Goal: Ask a question: Ask a question

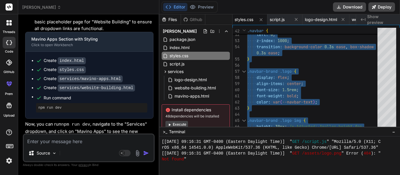
scroll to position [3206, 0]
click at [64, 137] on textarea at bounding box center [89, 140] width 130 height 11
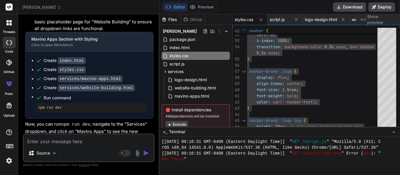
type textarea "M"
type textarea "x"
type textarea "Ma"
type textarea "x"
type textarea "Mak"
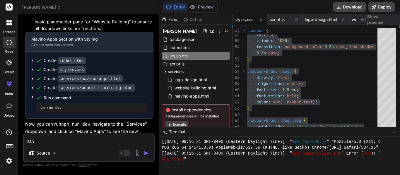
type textarea "x"
type textarea "Make"
type textarea "x"
type textarea "Make"
type textarea "x"
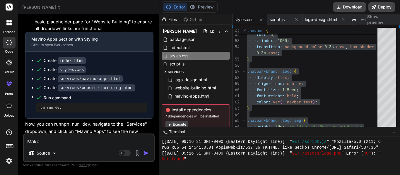
type textarea "Make i"
type textarea "x"
type textarea "Make it"
type textarea "x"
type textarea "Make it"
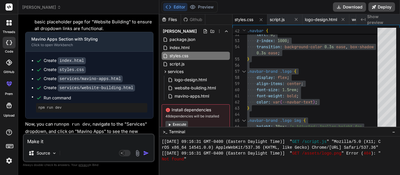
type textarea "x"
type textarea "Make it s"
type textarea "x"
type textarea "Make it so"
type textarea "x"
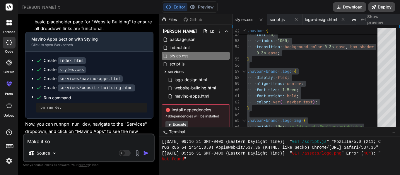
type textarea "Make it so"
type textarea "x"
type textarea "Make it so t"
type textarea "x"
type textarea "Make it so th"
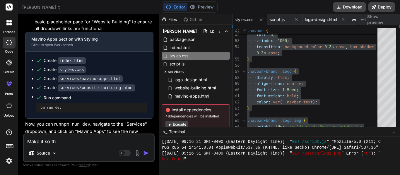
type textarea "x"
type textarea "Make it so the"
type textarea "x"
type textarea "Make it so the"
type textarea "x"
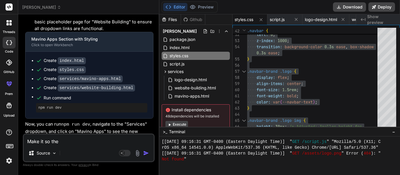
type textarea "Make it so the a"
type textarea "x"
type textarea "Make it so the ap"
type textarea "x"
type textarea "Make it so the app"
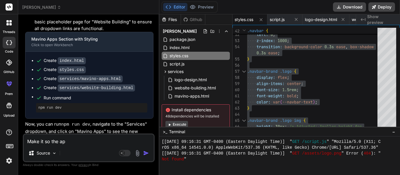
type textarea "x"
type textarea "Make it so the apps"
type textarea "x"
type textarea "Make it so the apps"
type textarea "x"
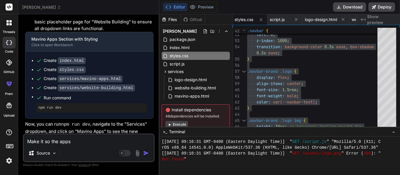
type textarea "Make it so the apps a"
type textarea "x"
type textarea "Make it so the apps ar"
type textarea "x"
type textarea "Make it so the apps are"
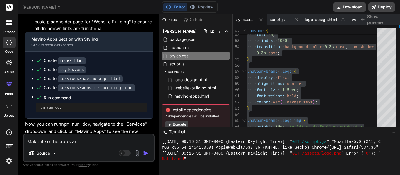
type textarea "x"
type textarea "Make it so the apps are"
type textarea "x"
type textarea "Make it so the apps are n"
type textarea "x"
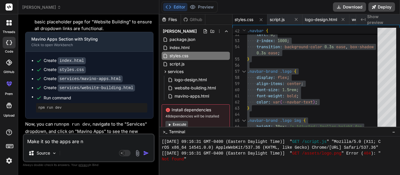
type textarea "Make it so the apps are no"
type textarea "x"
type textarea "Make it so the apps are not"
type textarea "x"
type textarea "Make it so the apps are not"
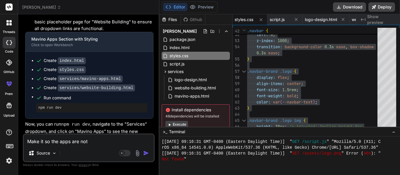
type textarea "x"
type textarea "Make it so the apps are not i"
type textarea "x"
type textarea "Make it so the apps are not in"
type textarea "x"
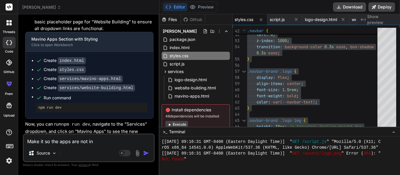
type textarea "Make it so the apps are not in"
type textarea "x"
type textarea "Make it so the apps are not in a"
type textarea "x"
type textarea "Make it so the apps are not in a"
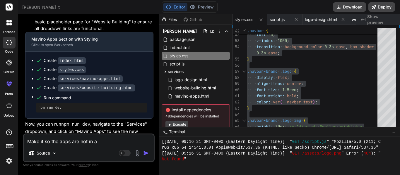
type textarea "x"
type textarea "Make it so the apps are not in a c"
type textarea "x"
type textarea "Make it so the apps are not in a co"
type textarea "x"
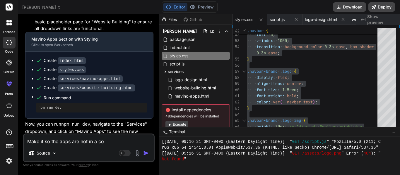
type textarea "Make it so the apps are not in a con"
type textarea "x"
type textarea "Make it so the apps are not in a cont"
type textarea "x"
type textarea "Make it so the apps are not in a conta"
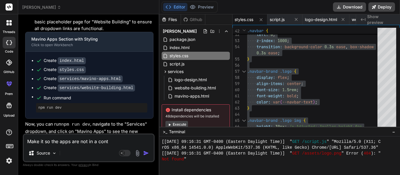
type textarea "x"
type textarea "Make it so the apps are not in a contai"
type textarea "x"
type textarea "Make it so the apps are not in a contain"
type textarea "x"
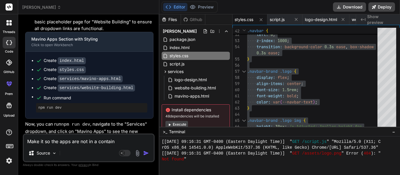
type textarea "Make it so the apps are not in a containe"
type textarea "x"
type textarea "Make it so the apps are not in a container"
type textarea "x"
type textarea "Make it so the apps are not in a container"
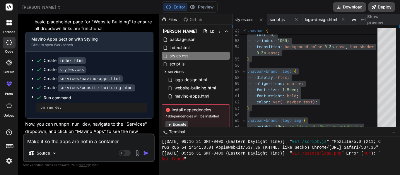
type textarea "x"
type textarea "Make it so the apps are not in a container a"
type textarea "x"
type textarea "Make it so the apps are not in a container an"
type textarea "x"
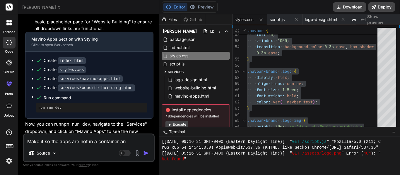
type textarea "Make it so the apps are not in a container and"
type textarea "x"
type textarea "Make it so the apps are not in a container and"
type textarea "x"
type textarea "Make it so the apps are not in a container and a"
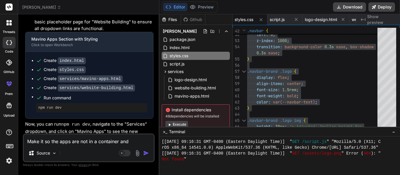
type textarea "x"
type textarea "Make it so the apps are not in a container and al"
type textarea "x"
type textarea "Make it so the apps are not in a container and all"
type textarea "x"
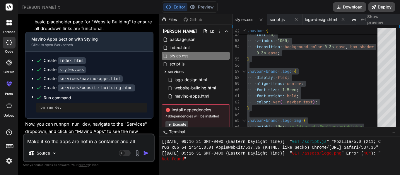
type textarea "Make it so the apps are not in a container and all"
type textarea "x"
type textarea "Make it so the apps are not in a container and all a"
type textarea "x"
type textarea "Make it so the apps are not in a container and all ap"
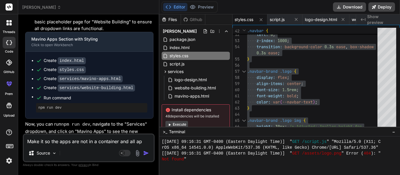
type textarea "x"
type textarea "Make it so the apps are not in a container and all app"
type textarea "x"
type textarea "Make it so the apps are not in a container and all apps"
type textarea "x"
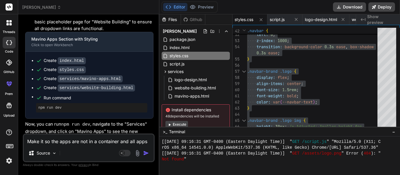
type textarea "Make it so the apps are not in a container and all apps"
type textarea "x"
type textarea "Make it so the apps are not in a container and all apps s"
type textarea "x"
type textarea "Make it so the apps are not in a container and all apps sh"
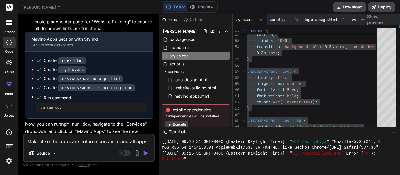
type textarea "x"
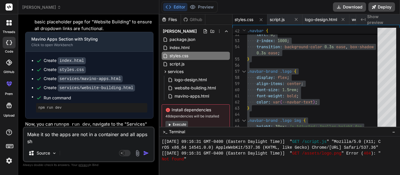
type textarea "Make it so the apps are not in a container and all apps sho"
type textarea "x"
type textarea "Make it so the apps are not in a container and all apps shou"
type textarea "x"
type textarea "Make it so the apps are not in a container and all apps shoul"
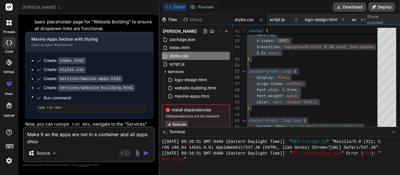
type textarea "x"
type textarea "Make it so the apps are not in a container and all apps should"
type textarea "x"
type textarea "Make it so the apps are not in a container and all apps should"
type textarea "x"
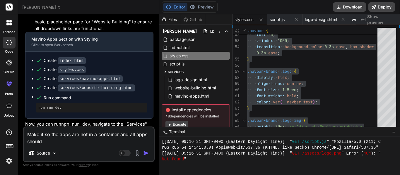
type textarea "Make it so the apps are not in a container and all apps should b"
type textarea "x"
type textarea "Make it so the apps are not in a container and all apps should be"
type textarea "x"
type textarea "Make it so the apps are not in a container and all apps should be"
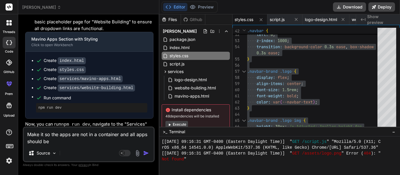
type textarea "x"
type textarea "Make it so the apps are not in a container and all apps should be b"
type textarea "x"
type textarea "Make it so the apps are not in a container and all apps should be bi"
type textarea "x"
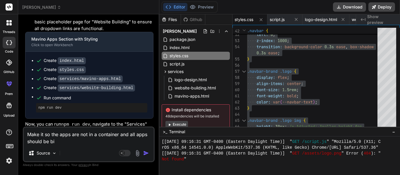
type textarea "Make it so the apps are not in a container and all apps should be big"
type textarea "x"
type textarea "Make it so the apps are not in a container and all apps should be big"
type textarea "x"
type textarea "Make it so the apps are not in a container and all apps should be big e"
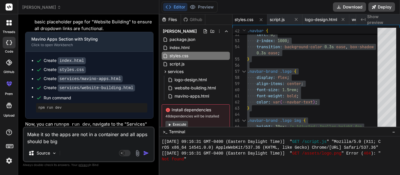
type textarea "x"
type textarea "Make it so the apps are not in a container and all apps should be big en"
type textarea "x"
type textarea "Make it so the apps are not in a container and all apps should be big eno"
type textarea "x"
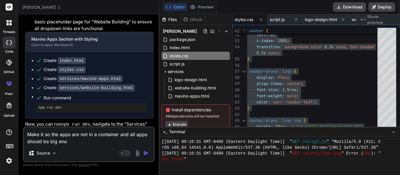
type textarea "Make it so the apps are not in a container and all apps should be big enou"
type textarea "x"
type textarea "Make it so the apps are not in a container and all apps should be big enoug"
type textarea "x"
type textarea "Make it so the apps are not in a container and all apps should be big enough"
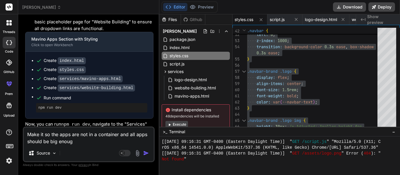
type textarea "x"
type textarea "Make it so the apps are not in a container and all apps should be big enough,"
type textarea "x"
type textarea "Make it so the apps are not in a container and all apps should be big enough,"
type textarea "x"
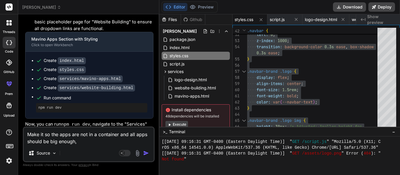
type textarea "Make it so the apps are not in a container and all apps should be big enough, b"
type textarea "x"
type textarea "Make it so the apps are not in a container and all apps should be big enough, bu"
type textarea "x"
type textarea "Make it so the apps are not in a container and all apps should be big enough, b…"
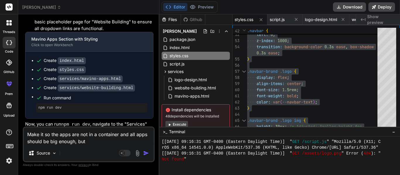
type textarea "x"
type textarea "Make it so the apps are not in a container and all apps should be big enough, b…"
type textarea "x"
type textarea "Make it so the apps are not in a container and all apps should be big enough, b…"
type textarea "x"
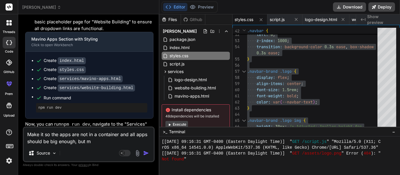
type textarea "Make it so the apps are not in a container and all apps should be big enough, b…"
type textarea "x"
type textarea "Make it so the apps are not in a container and all apps should be big enough, b…"
type textarea "x"
type textarea "Make it so the apps are not in a container and all apps should be big enough, b…"
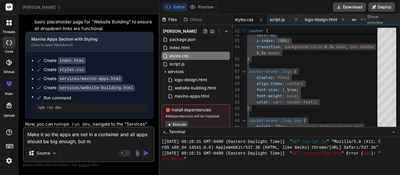
type textarea "x"
type textarea "Make it so the apps are not in a container and all apps should be big enough, b…"
type textarea "x"
type textarea "Make it so the apps are not in a container and all apps should be big enough, b…"
type textarea "x"
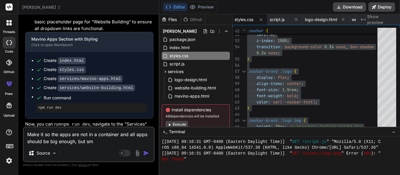
type textarea "Make it so the apps are not in a container and all apps should be big enough, b…"
type textarea "x"
type textarea "Make it so the apps are not in a container and all apps should be big enough, b…"
type textarea "x"
type textarea "Make it so the apps are not in a container and all apps should be big enough, b…"
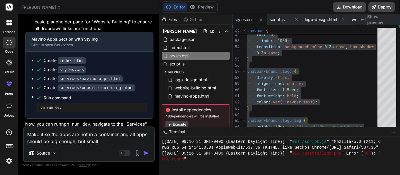
type textarea "x"
type textarea "Make it so the apps are not in a container and all apps should be big enough, b…"
type textarea "x"
type textarea "Make it so the apps are not in a container and all apps should be big enough, b…"
type textarea "x"
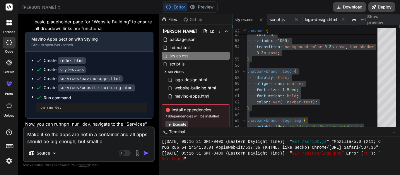
type textarea "Make it so the apps are not in a container and all apps should be big enough, b…"
type textarea "x"
type textarea "Make it so the apps are not in a container and all apps should be big enough, b…"
type textarea "x"
type textarea "Make it so the apps are not in a container and all apps should be big enough, b…"
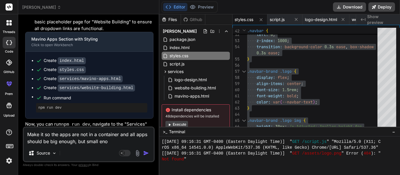
type textarea "x"
type textarea "Make it so the apps are not in a container and all apps should be big enough, b…"
type textarea "x"
type textarea "Make it so the apps are not in a container and all apps should be big enough, b…"
type textarea "x"
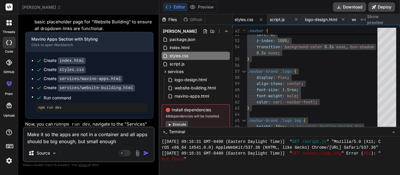
type textarea "Make it so the apps are not in a container and all apps should be big enough, b…"
type textarea "x"
type textarea "Make it so the apps are not in a container and all apps should be big enough, b…"
type textarea "x"
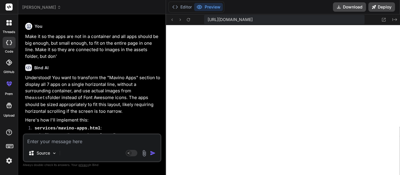
scroll to position [2905, 0]
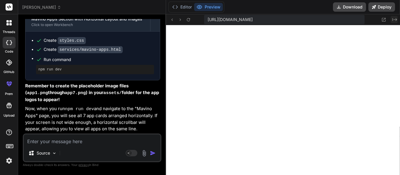
click at [395, 20] on icon "Created with Pixso." at bounding box center [394, 19] width 5 height 5
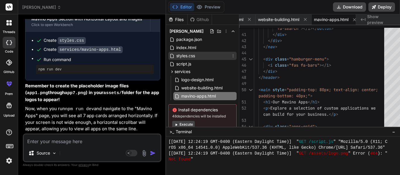
click at [192, 54] on div "styles.css" at bounding box center [202, 56] width 68 height 8
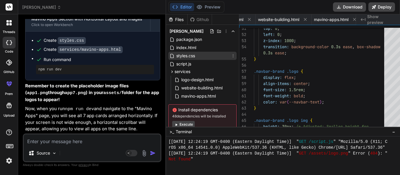
scroll to position [0, 80]
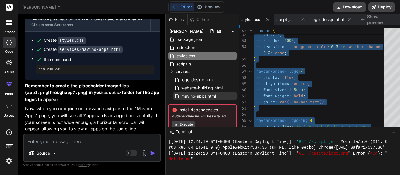
click at [197, 95] on span "mavino-apps.html" at bounding box center [198, 96] width 36 height 7
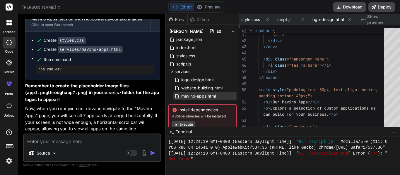
scroll to position [0, 180]
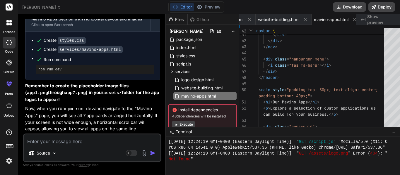
click at [338, 76] on div "< h1 > Our Mavino Apps </ h1 > < p > Explore a selection of custom applications…" at bounding box center [321, 68] width 134 height 713
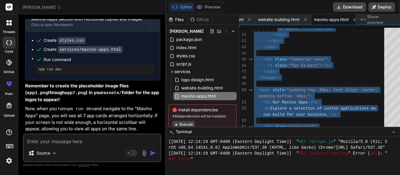
click at [37, 142] on textarea at bounding box center [92, 140] width 137 height 11
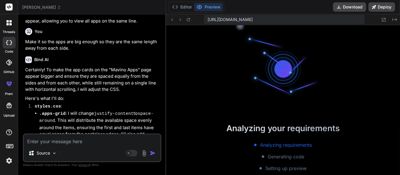
scroll to position [3674, 0]
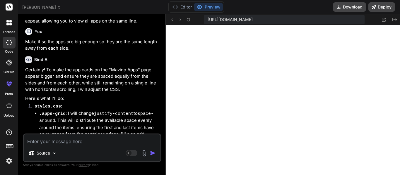
click at [398, 19] on div "[URL][DOMAIN_NAME] Created with Pixso." at bounding box center [283, 19] width 234 height 11
click at [395, 20] on icon at bounding box center [394, 19] width 5 height 3
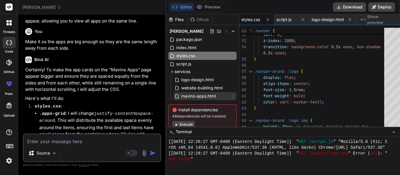
click at [181, 100] on div "mavino-apps.html" at bounding box center [204, 96] width 63 height 8
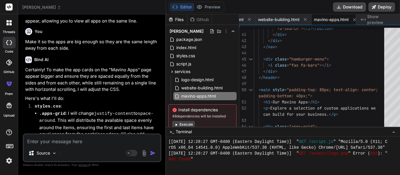
scroll to position [3226, 0]
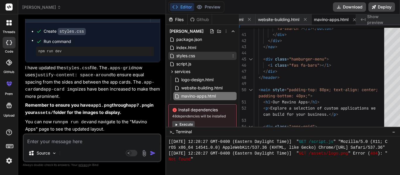
click at [179, 55] on span "styles.css" at bounding box center [186, 55] width 20 height 7
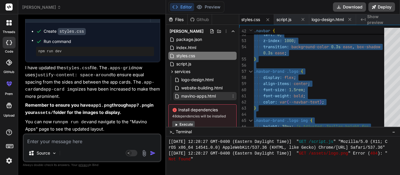
click at [189, 93] on span "mavino-apps.html" at bounding box center [198, 96] width 36 height 7
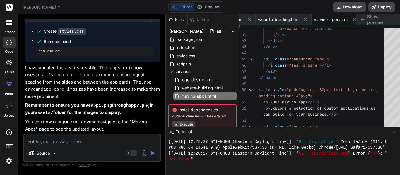
click at [317, 80] on div "< h1 > Our Mavino Apps </ h1 > < p > Explore a selection of custom applications…" at bounding box center [321, 68] width 134 height 713
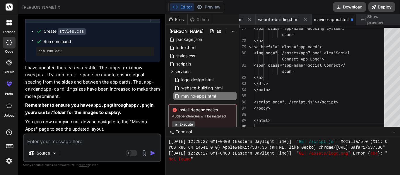
scroll to position [0, 185]
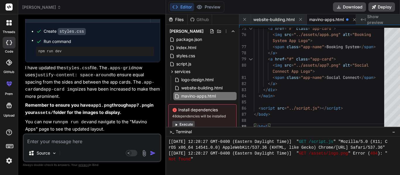
click at [85, 138] on textarea at bounding box center [92, 140] width 137 height 11
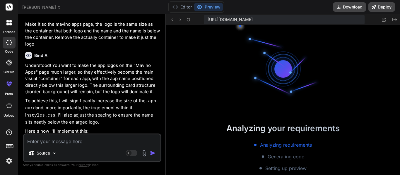
scroll to position [3914, 0]
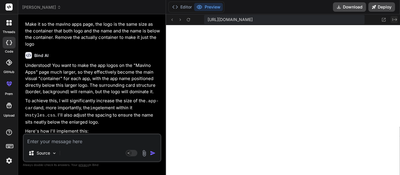
click at [395, 20] on icon "Created with Pixso." at bounding box center [394, 19] width 5 height 5
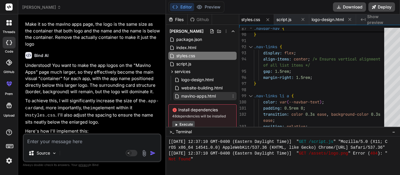
click at [188, 99] on span "mavino-apps.html" at bounding box center [198, 96] width 36 height 7
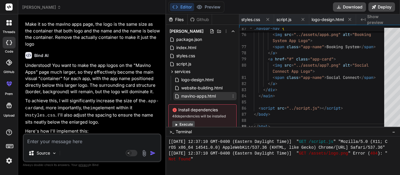
scroll to position [0, 185]
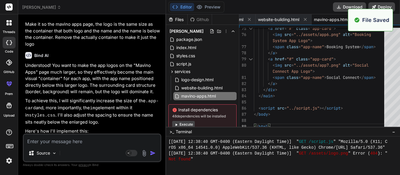
scroll to position [4043, 0]
click at [70, 142] on textarea at bounding box center [92, 140] width 137 height 11
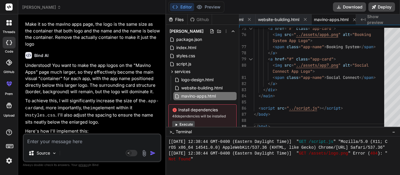
scroll to position [3589, 0]
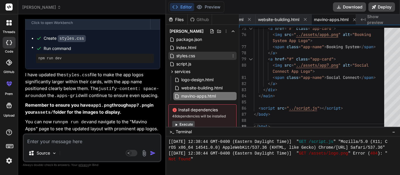
click at [188, 59] on div "styles.css" at bounding box center [202, 56] width 68 height 8
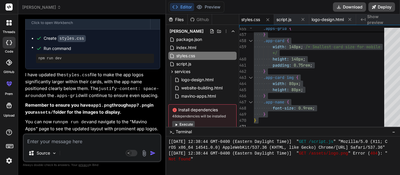
click at [73, 138] on textarea at bounding box center [92, 140] width 137 height 11
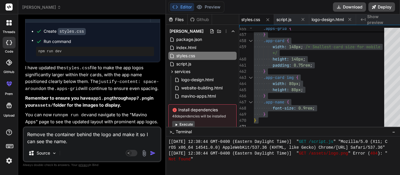
click at [58, 134] on textarea "Remove the container behind the logo and make it so I can see the name." at bounding box center [92, 137] width 137 height 18
click at [55, 134] on textarea "Remove the container behind the logo and make it so I can see the name." at bounding box center [92, 137] width 137 height 18
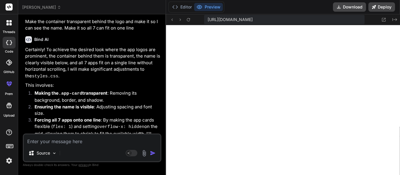
scroll to position [4347, 0]
click at [393, 20] on icon "Created with Pixso." at bounding box center [394, 19] width 5 height 5
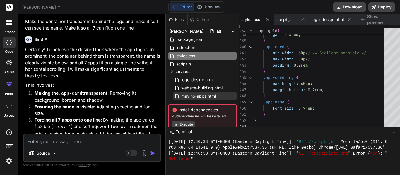
click at [190, 98] on span "mavino-apps.html" at bounding box center [198, 96] width 36 height 7
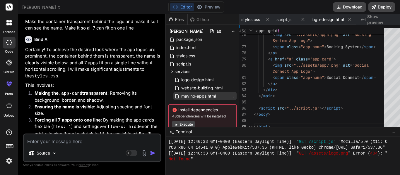
scroll to position [0, 180]
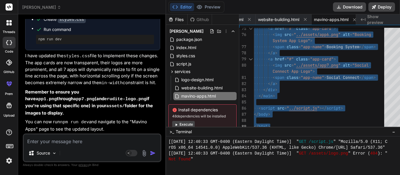
scroll to position [3873, 0]
click at [190, 55] on div "styles.css" at bounding box center [202, 56] width 68 height 8
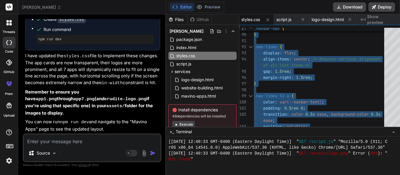
click at [48, 142] on textarea at bounding box center [92, 140] width 137 height 11
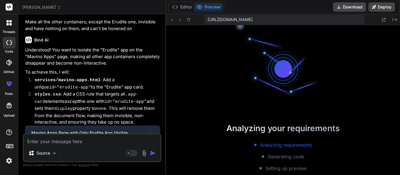
scroll to position [4592, 0]
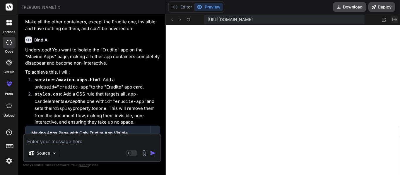
click at [394, 20] on icon "Created with Pixso." at bounding box center [394, 19] width 5 height 5
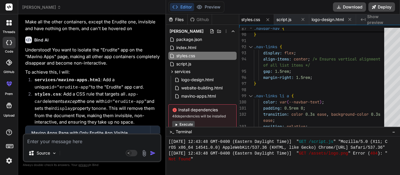
scroll to position [4107, 0]
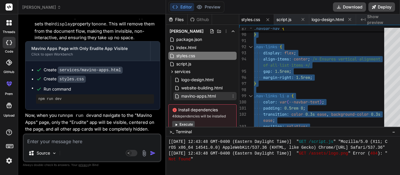
click at [191, 97] on span "mavino-apps.html" at bounding box center [198, 96] width 36 height 7
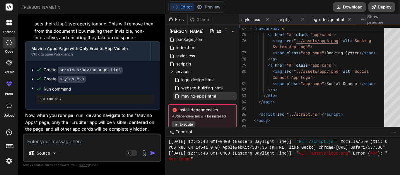
scroll to position [0, 180]
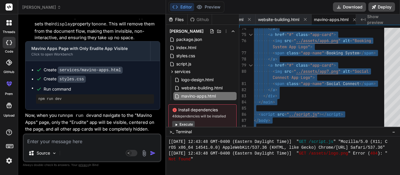
click at [86, 141] on textarea at bounding box center [92, 140] width 137 height 11
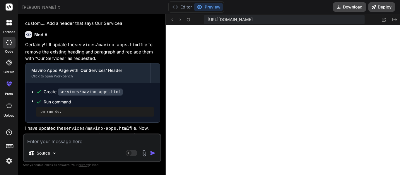
scroll to position [4253, 0]
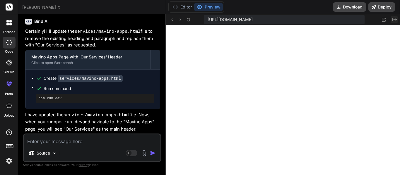
click at [395, 21] on icon "Created with Pixso." at bounding box center [394, 19] width 5 height 5
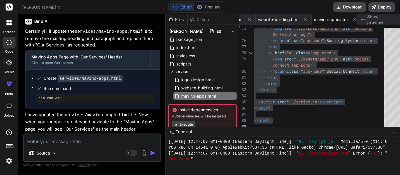
click at [49, 140] on textarea at bounding box center [92, 140] width 137 height 11
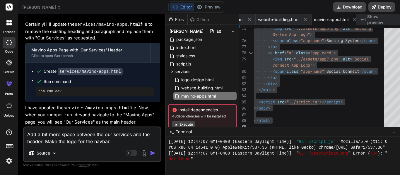
click at [31, 141] on textarea "Add a bit more space between the our services and the header. Make the logo for…" at bounding box center [92, 137] width 137 height 18
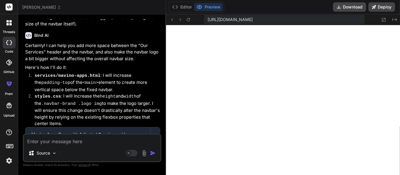
scroll to position [4520, 0]
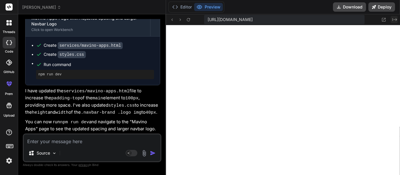
click at [394, 21] on icon "Created with Pixso." at bounding box center [394, 19] width 5 height 5
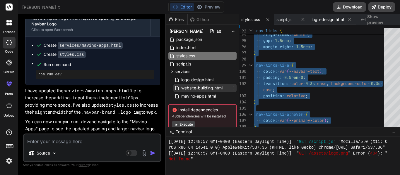
click at [199, 92] on div "website-building.html" at bounding box center [204, 88] width 63 height 8
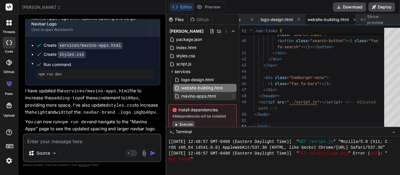
click at [203, 96] on span "mavino-apps.html" at bounding box center [198, 96] width 36 height 7
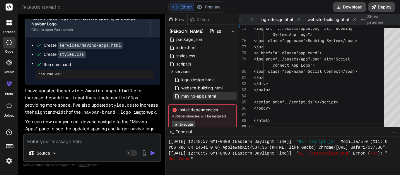
scroll to position [0, 180]
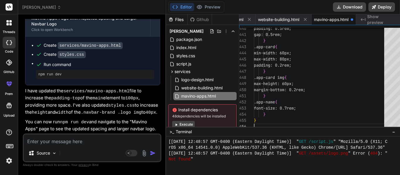
scroll to position [0, 185]
